Goal: Navigation & Orientation: Find specific page/section

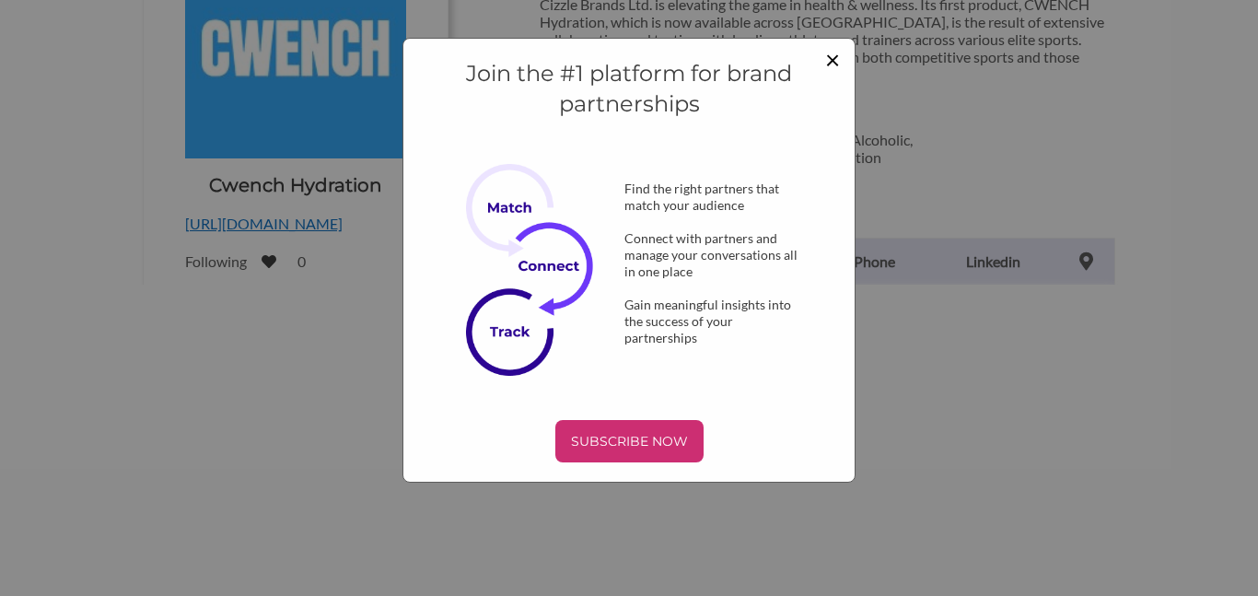
click at [834, 56] on span "×" at bounding box center [832, 58] width 15 height 31
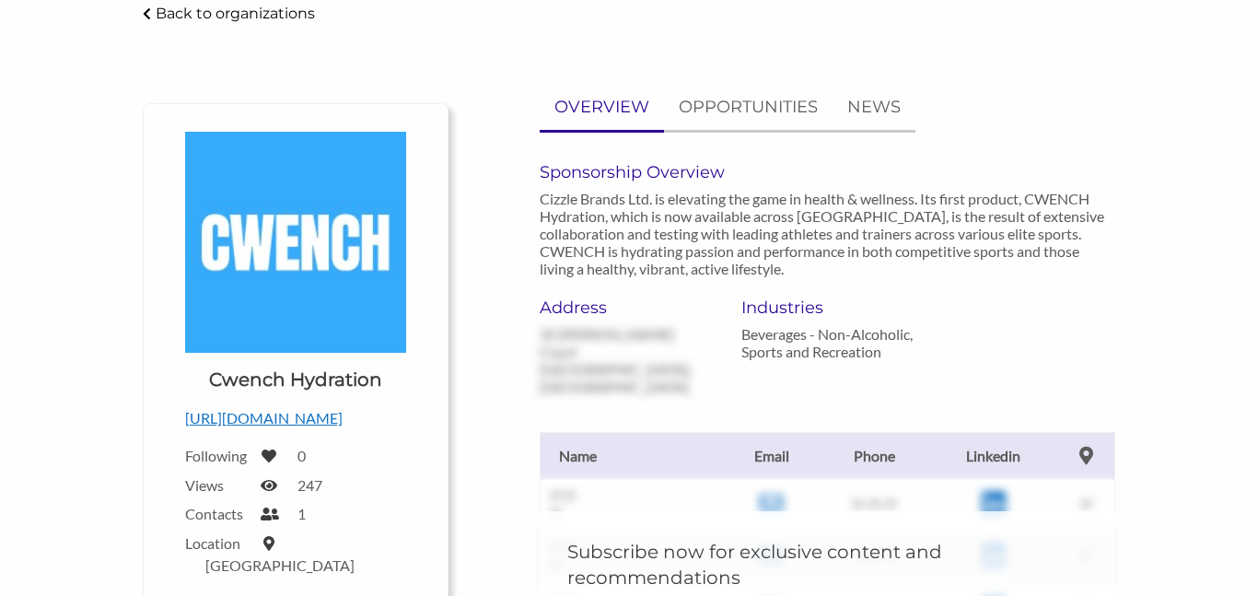
scroll to position [116, 0]
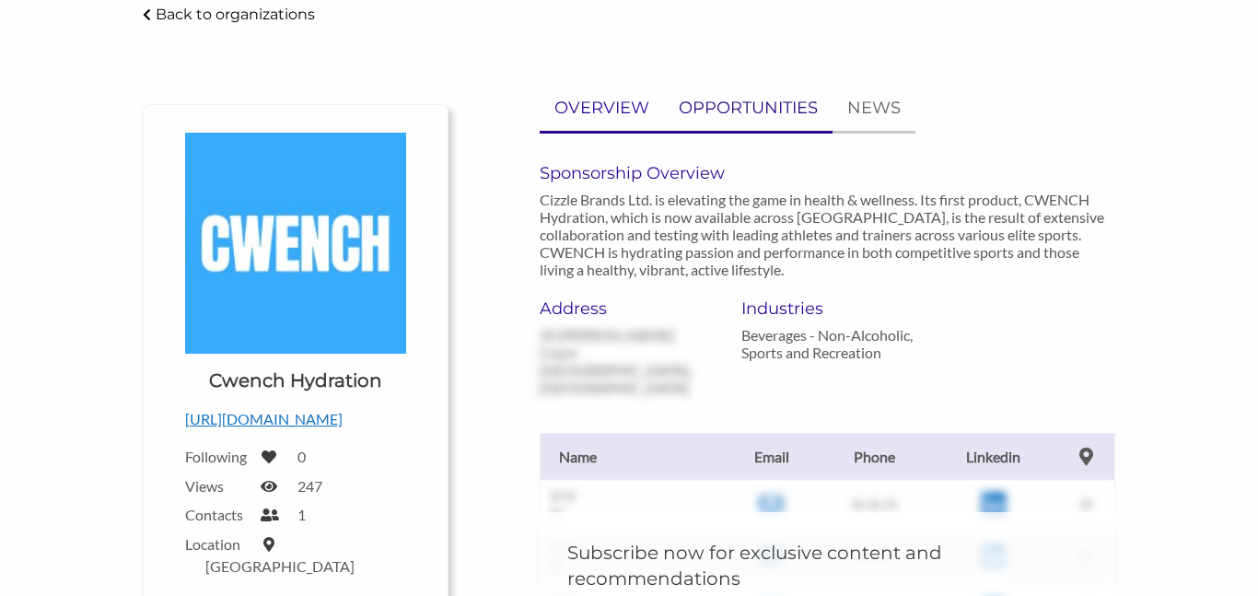
click at [784, 116] on p "OPPORTUNITIES" at bounding box center [748, 108] width 139 height 27
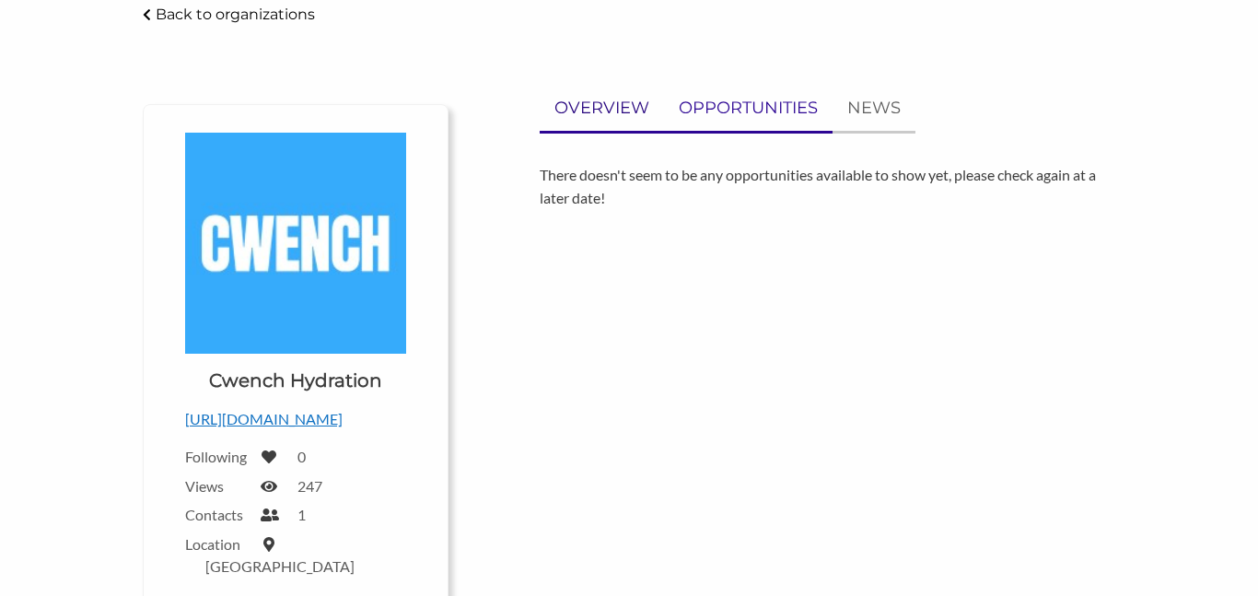
click at [642, 108] on p "OVERVIEW" at bounding box center [602, 108] width 95 height 27
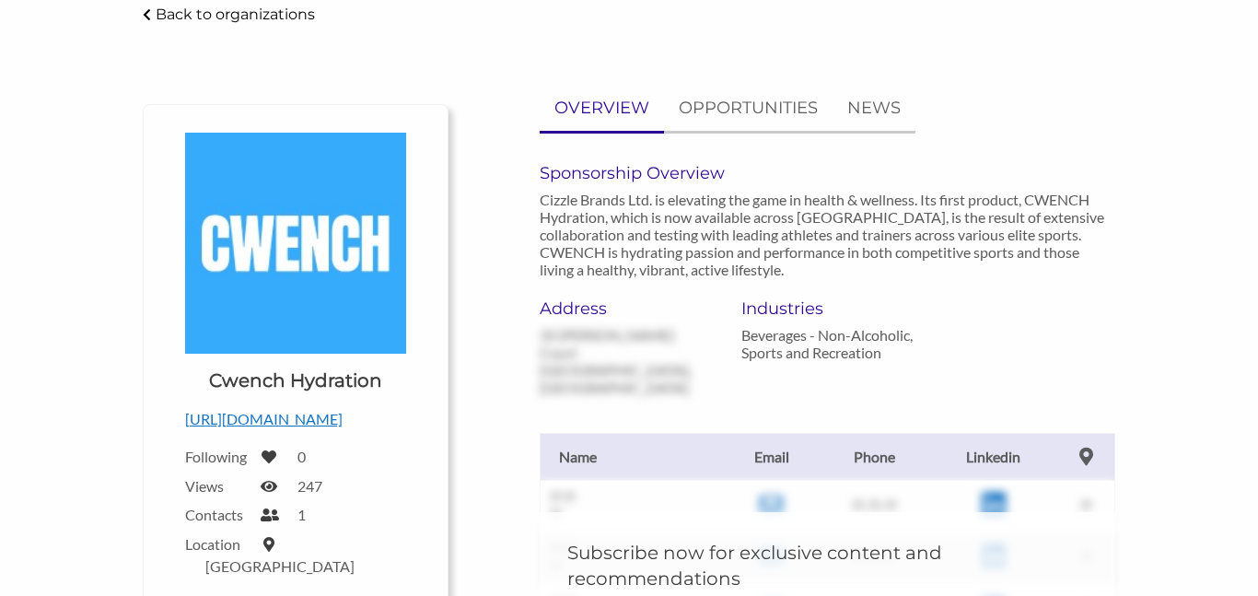
scroll to position [0, 0]
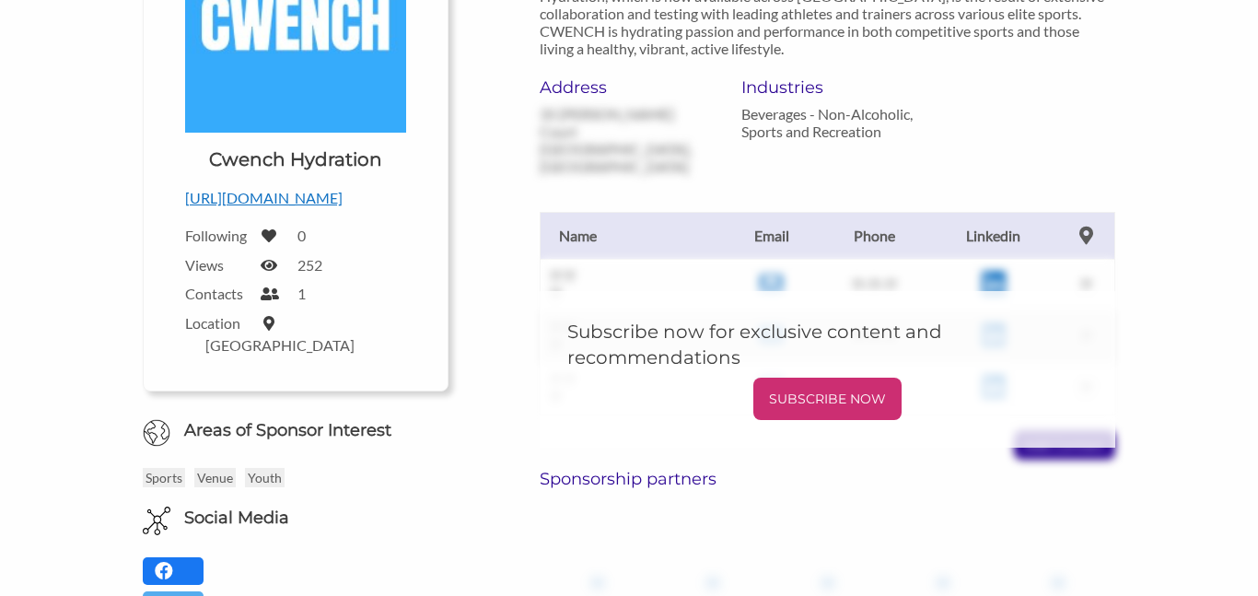
scroll to position [353, 0]
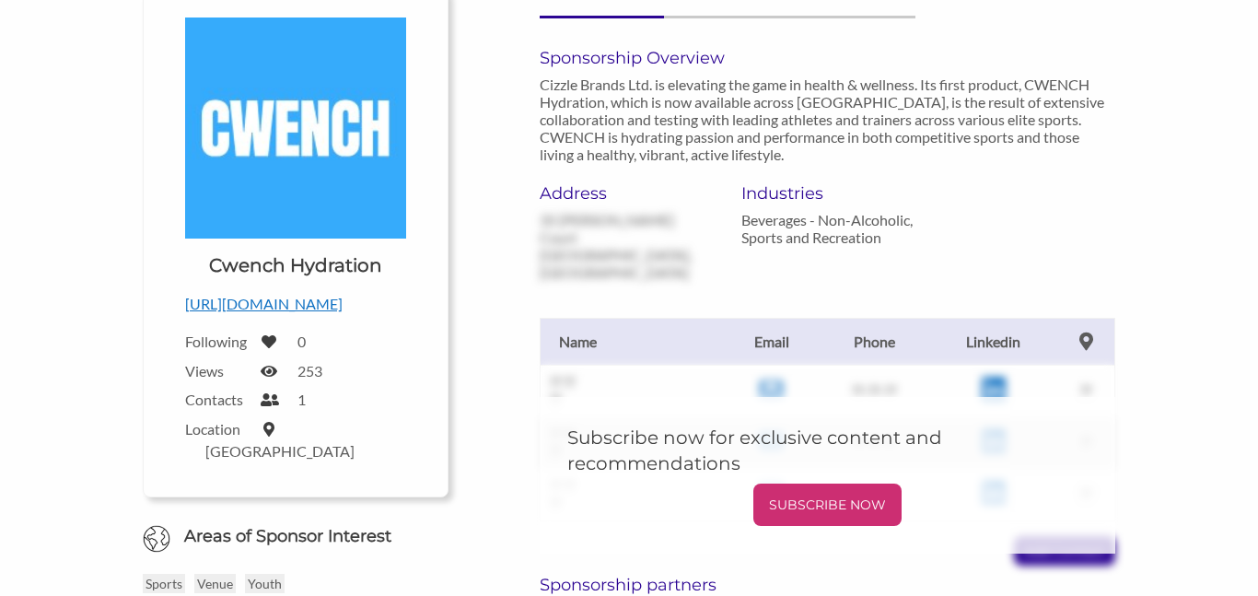
scroll to position [238, 0]
